Goal: Navigation & Orientation: Find specific page/section

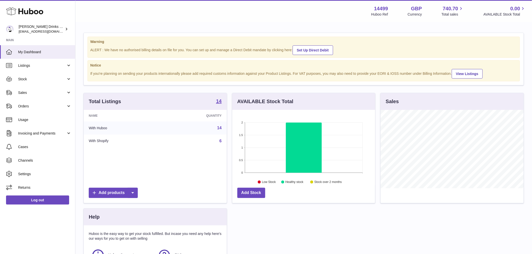
scroll to position [78, 143]
click at [37, 104] on link "Orders" at bounding box center [37, 106] width 75 height 14
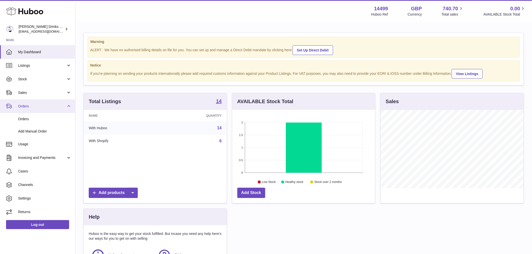
drag, startPoint x: 40, startPoint y: 116, endPoint x: 68, endPoint y: 100, distance: 32.4
click at [40, 116] on link "Orders" at bounding box center [37, 119] width 75 height 12
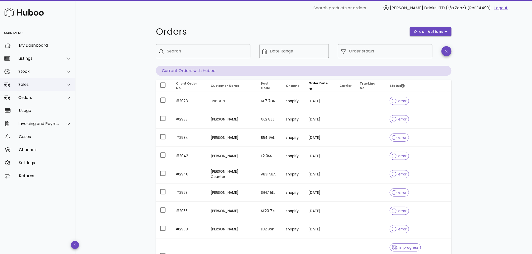
click at [36, 86] on div "Sales" at bounding box center [38, 84] width 41 height 5
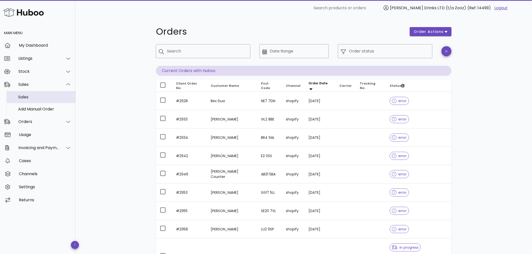
click at [35, 99] on div "Sales" at bounding box center [44, 97] width 53 height 5
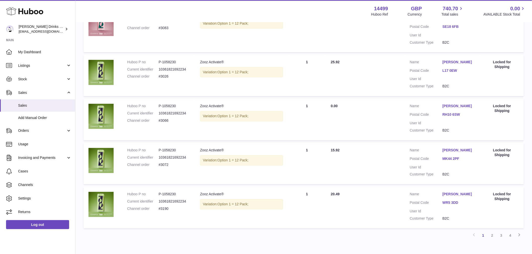
scroll to position [365, 0]
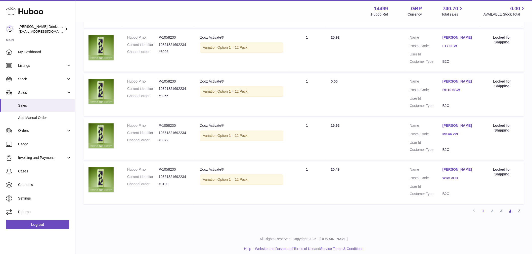
click at [512, 210] on link "4" at bounding box center [509, 211] width 9 height 9
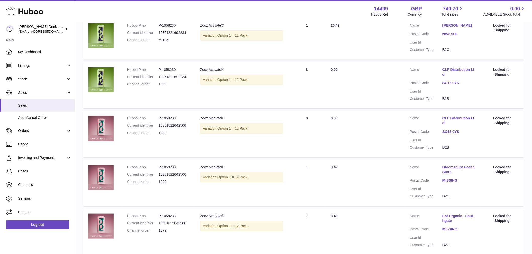
scroll to position [134, 0]
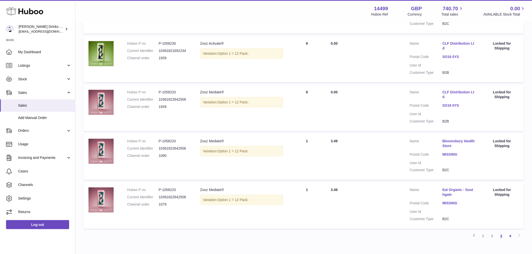
click at [502, 238] on link "3" at bounding box center [500, 236] width 9 height 9
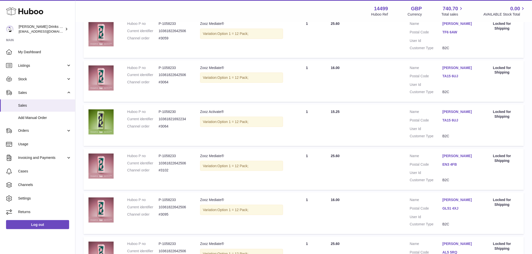
scroll to position [162, 0]
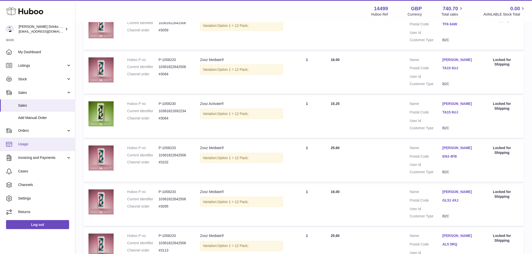
click at [14, 142] on link "Usage" at bounding box center [37, 145] width 75 height 14
